Goal: Find specific page/section: Find specific page/section

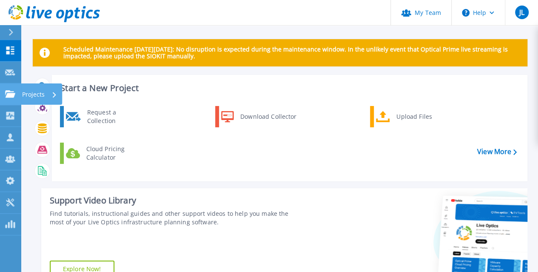
click at [1, 89] on link "Projects Projects" at bounding box center [10, 94] width 21 height 22
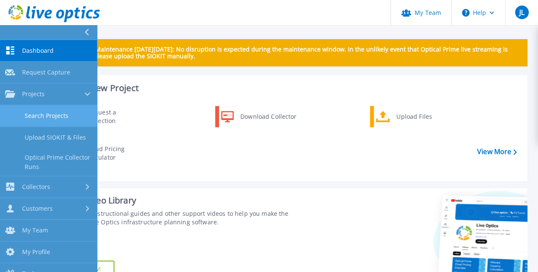
click at [72, 119] on link "Search Projects" at bounding box center [48, 116] width 97 height 22
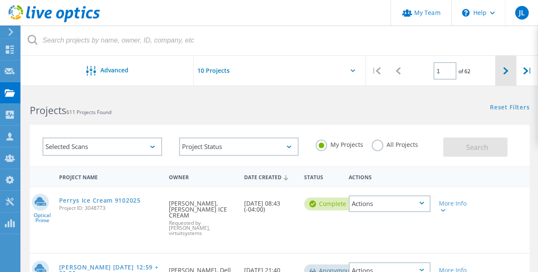
click at [501, 70] on div at bounding box center [506, 71] width 22 height 30
type input "2"
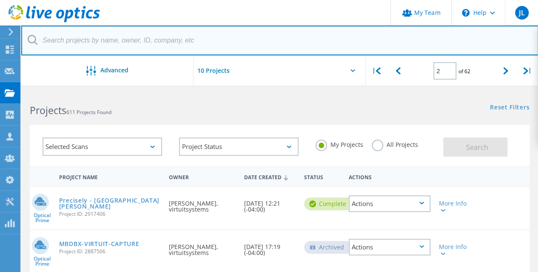
click at [114, 48] on input "text" at bounding box center [280, 41] width 518 height 30
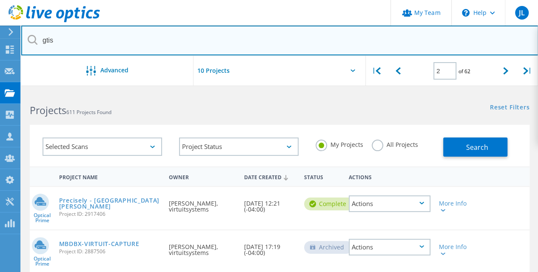
type input "gtis"
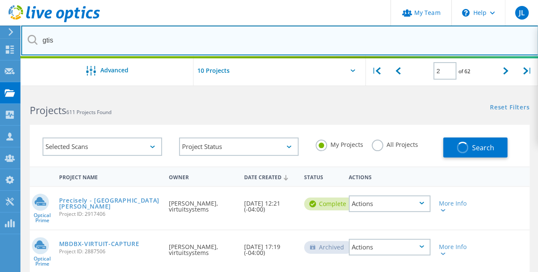
type input "1"
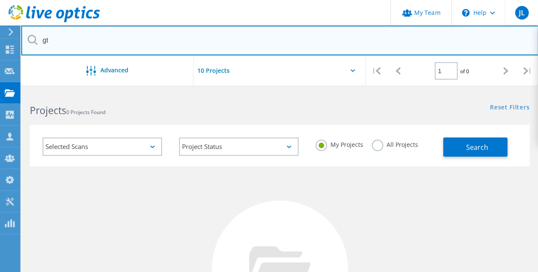
type input "g"
